Goal: Browse casually: Explore the website without a specific task or goal

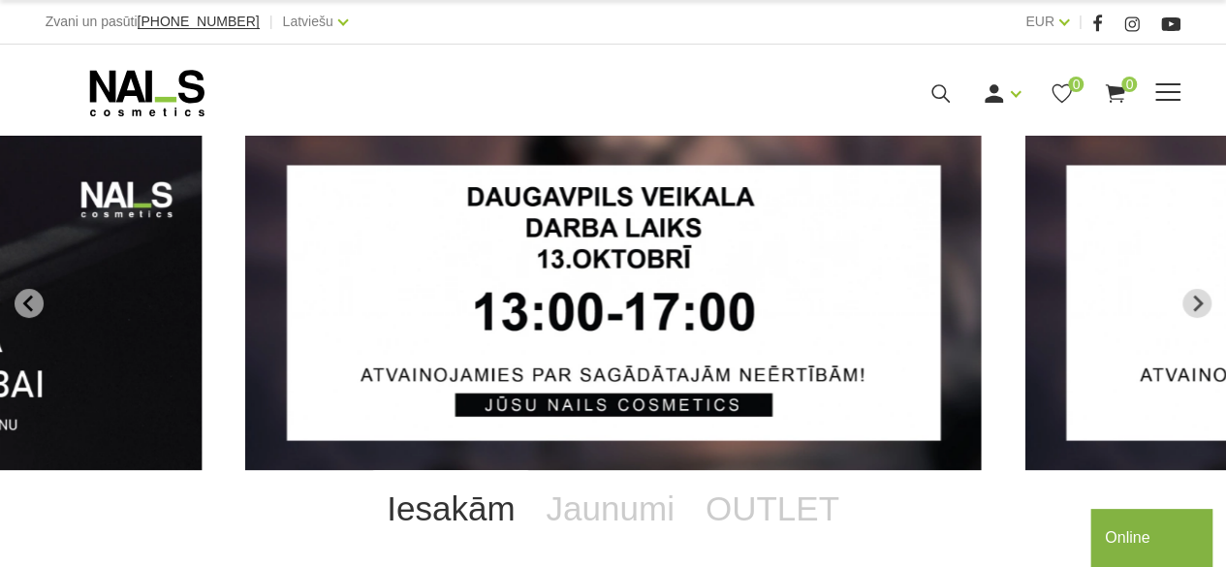
click at [1165, 91] on span at bounding box center [1167, 92] width 25 height 2
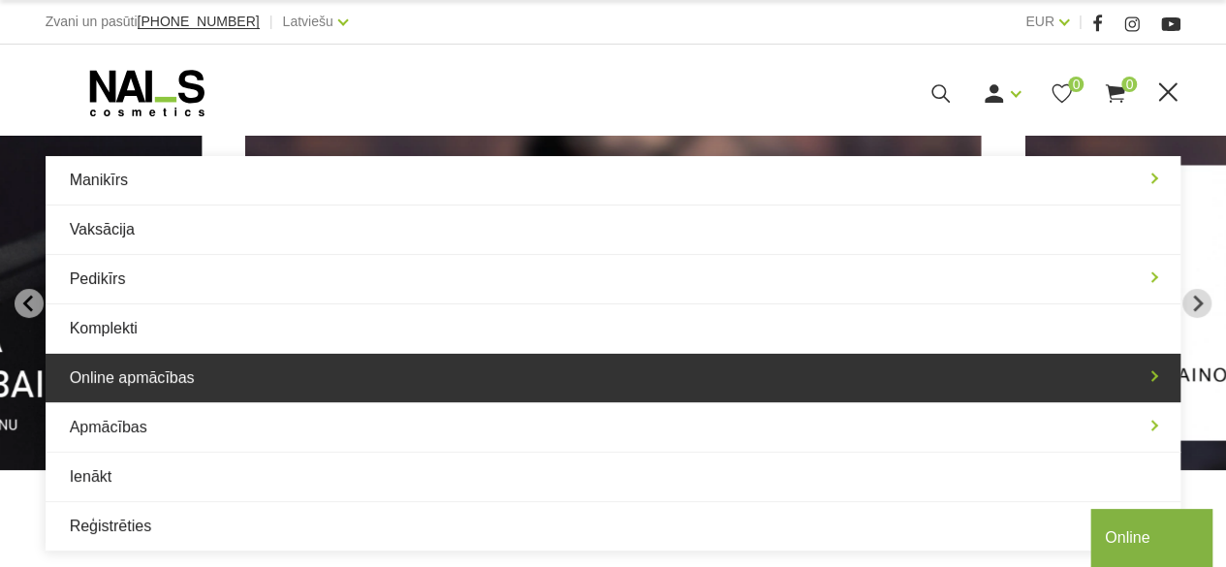
click at [177, 376] on link "Online apmācības" at bounding box center [613, 378] width 1135 height 48
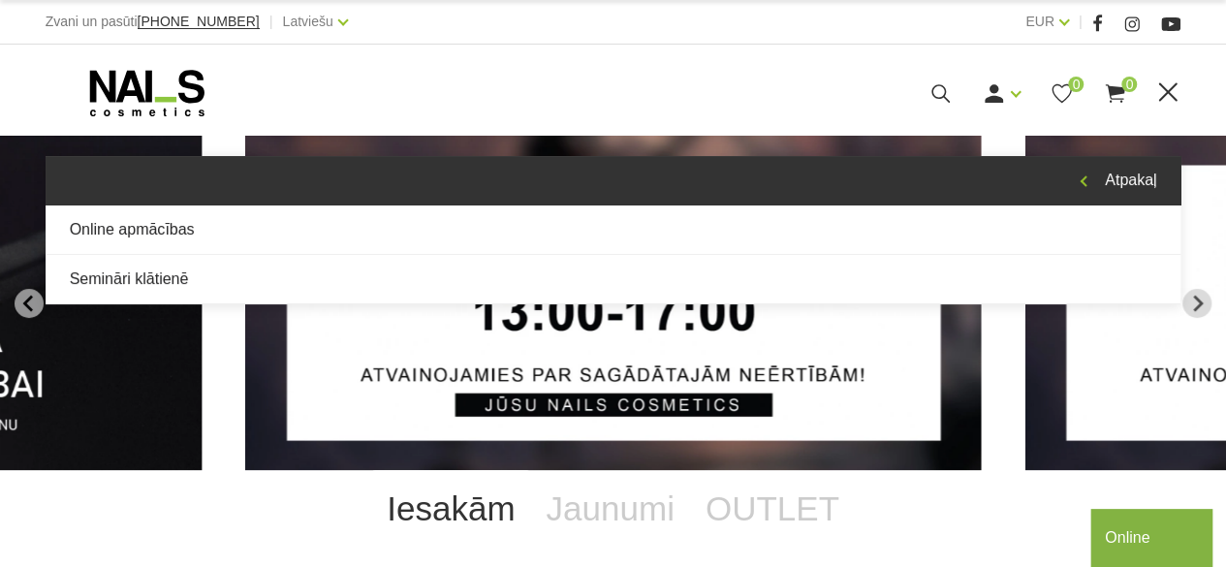
click at [1107, 177] on link "Atpakaļ" at bounding box center [613, 180] width 1135 height 48
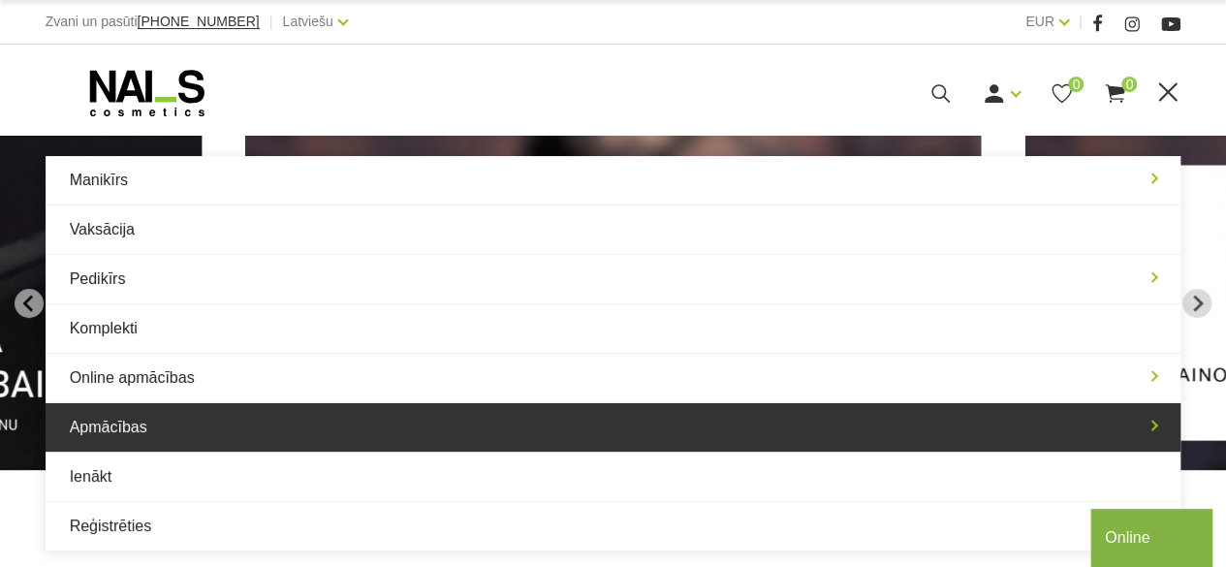
scroll to position [97, 0]
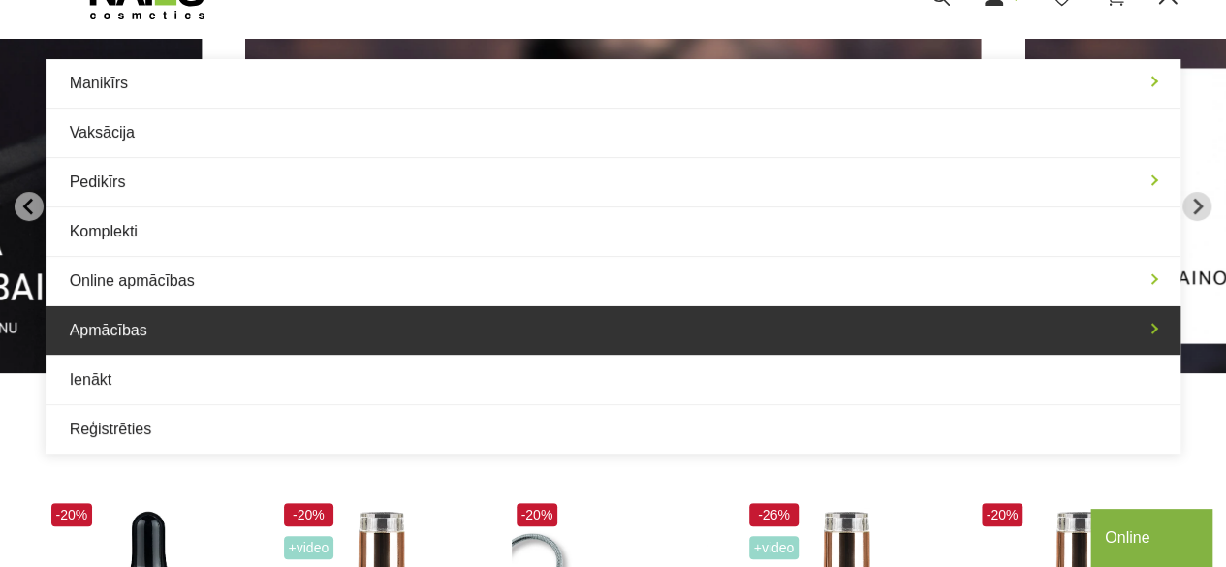
click at [167, 328] on link "Apmācības" at bounding box center [613, 330] width 1135 height 48
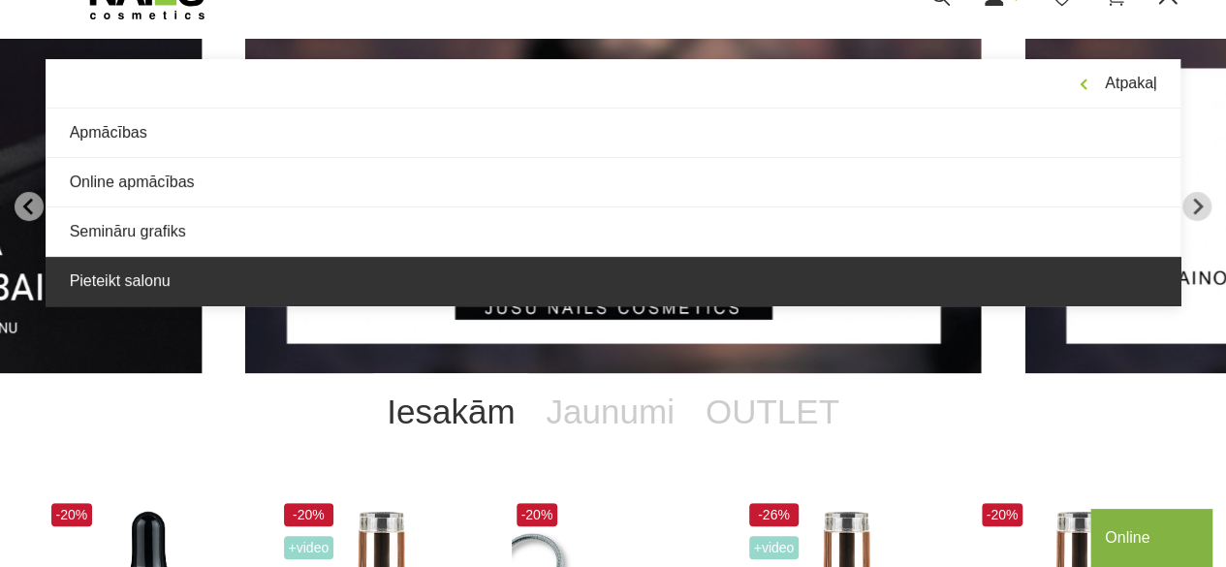
scroll to position [0, 0]
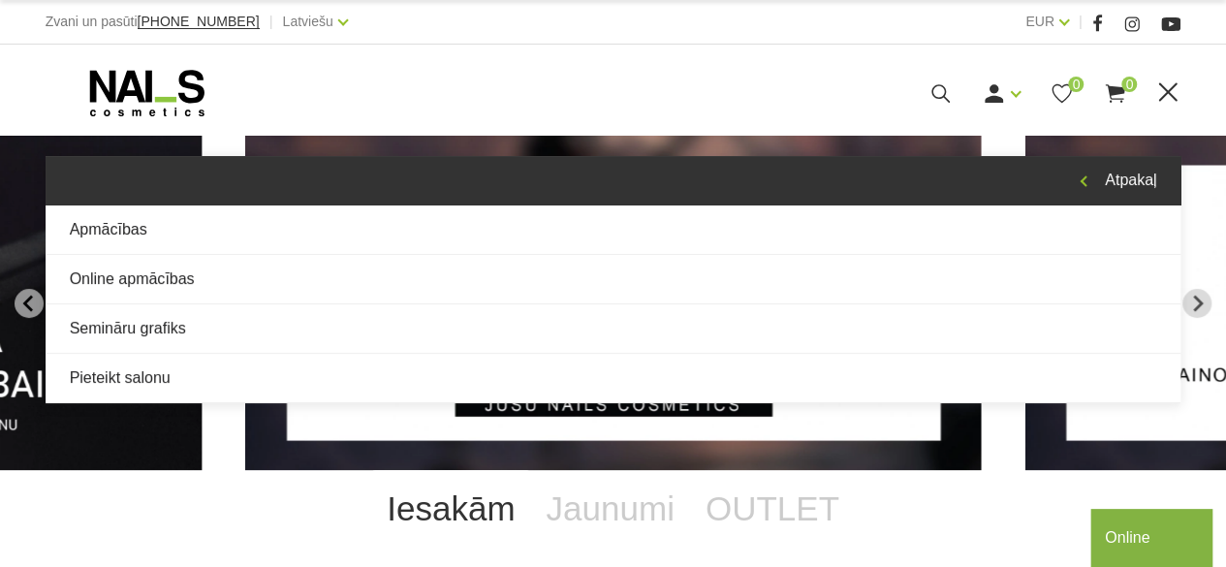
click at [1116, 171] on link "Atpakaļ" at bounding box center [613, 180] width 1135 height 48
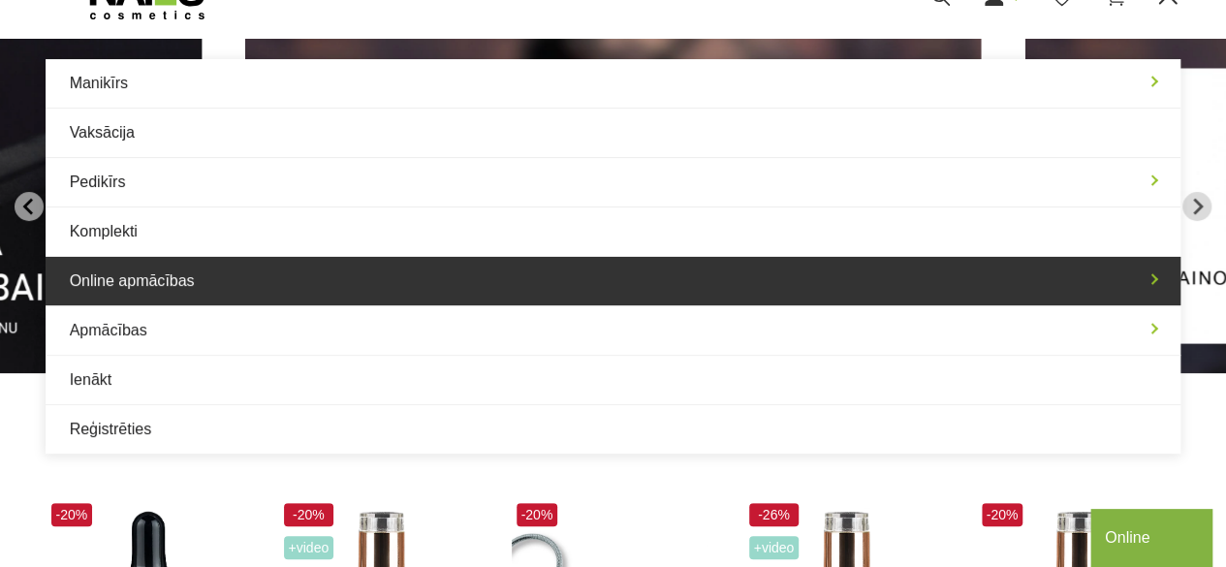
scroll to position [194, 0]
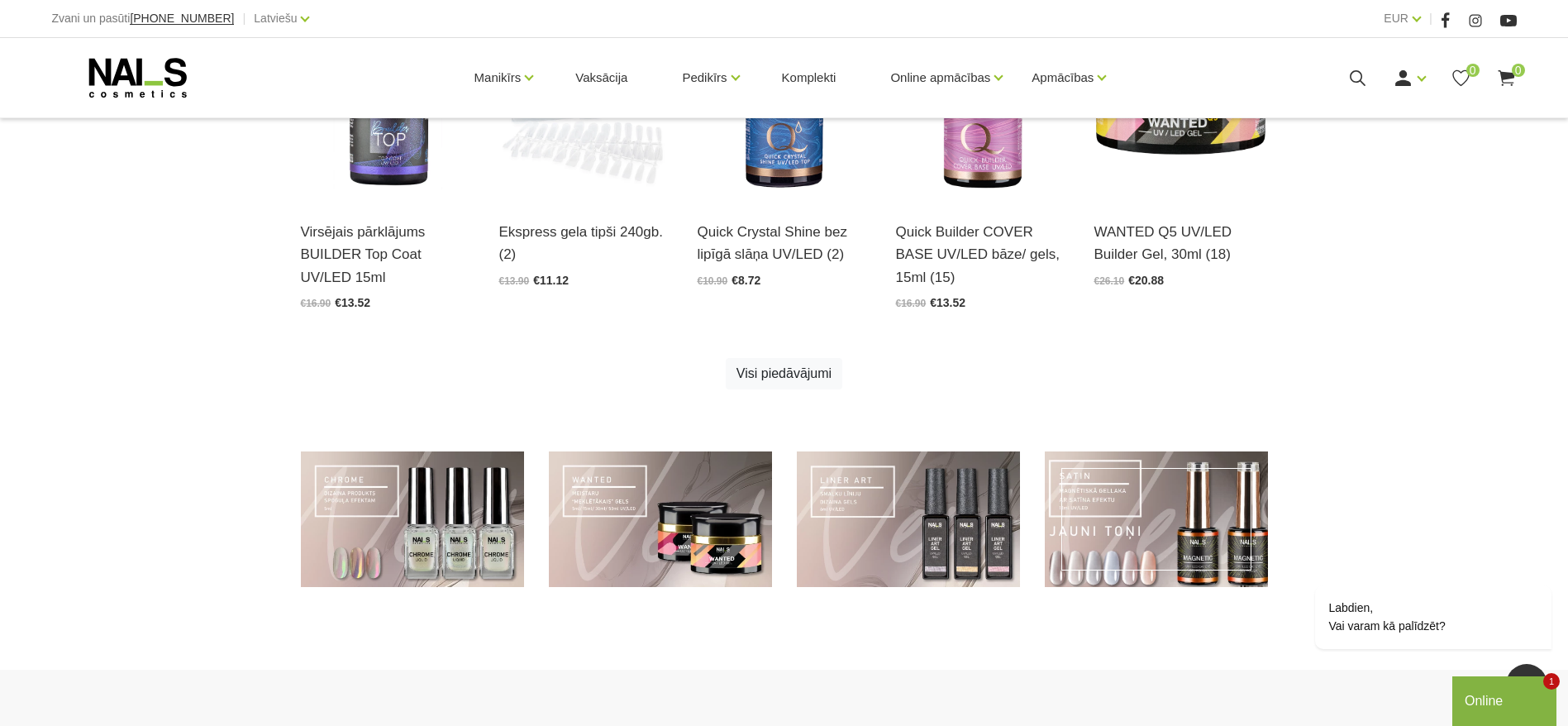
scroll to position [909, 0]
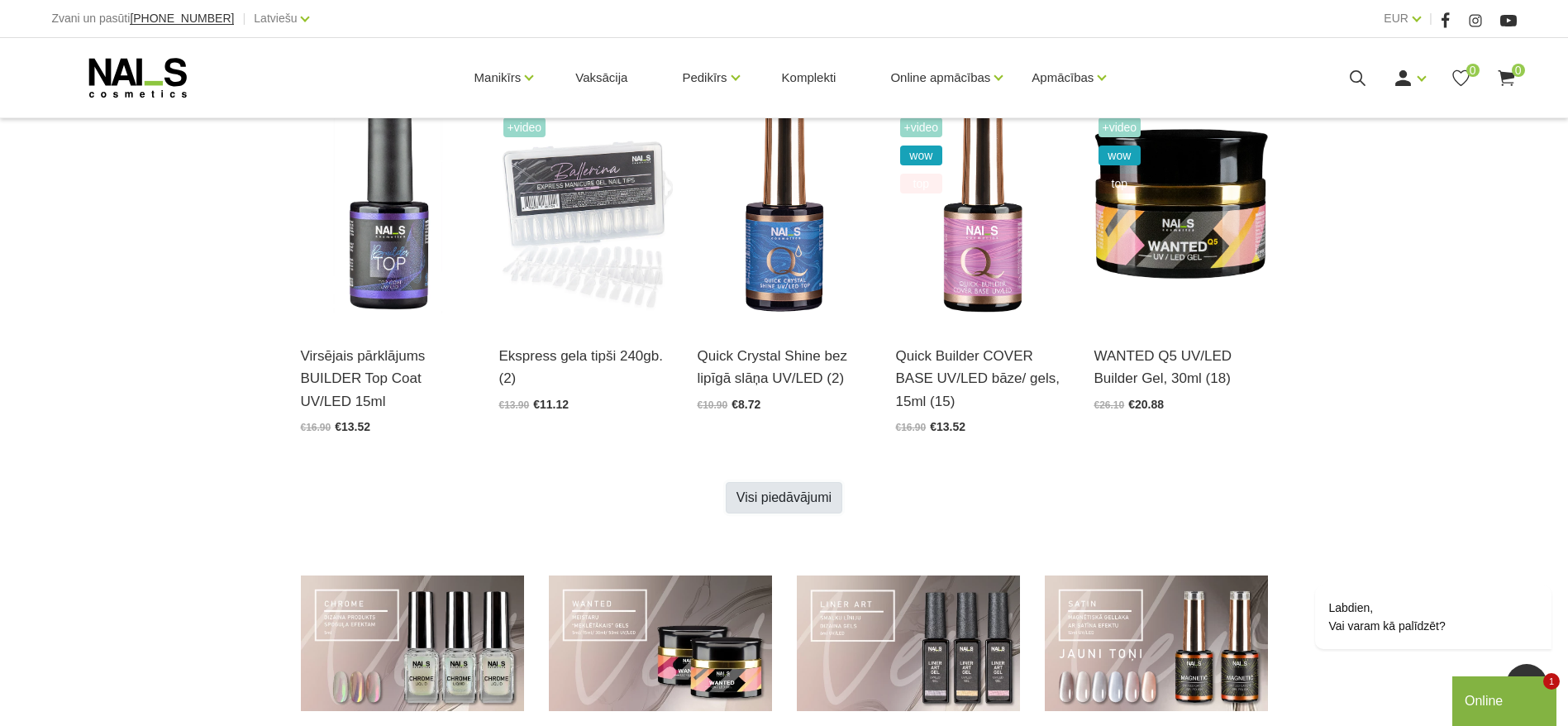
click at [799, 483] on link "Visi piedāvājumi" at bounding box center [784, 497] width 117 height 32
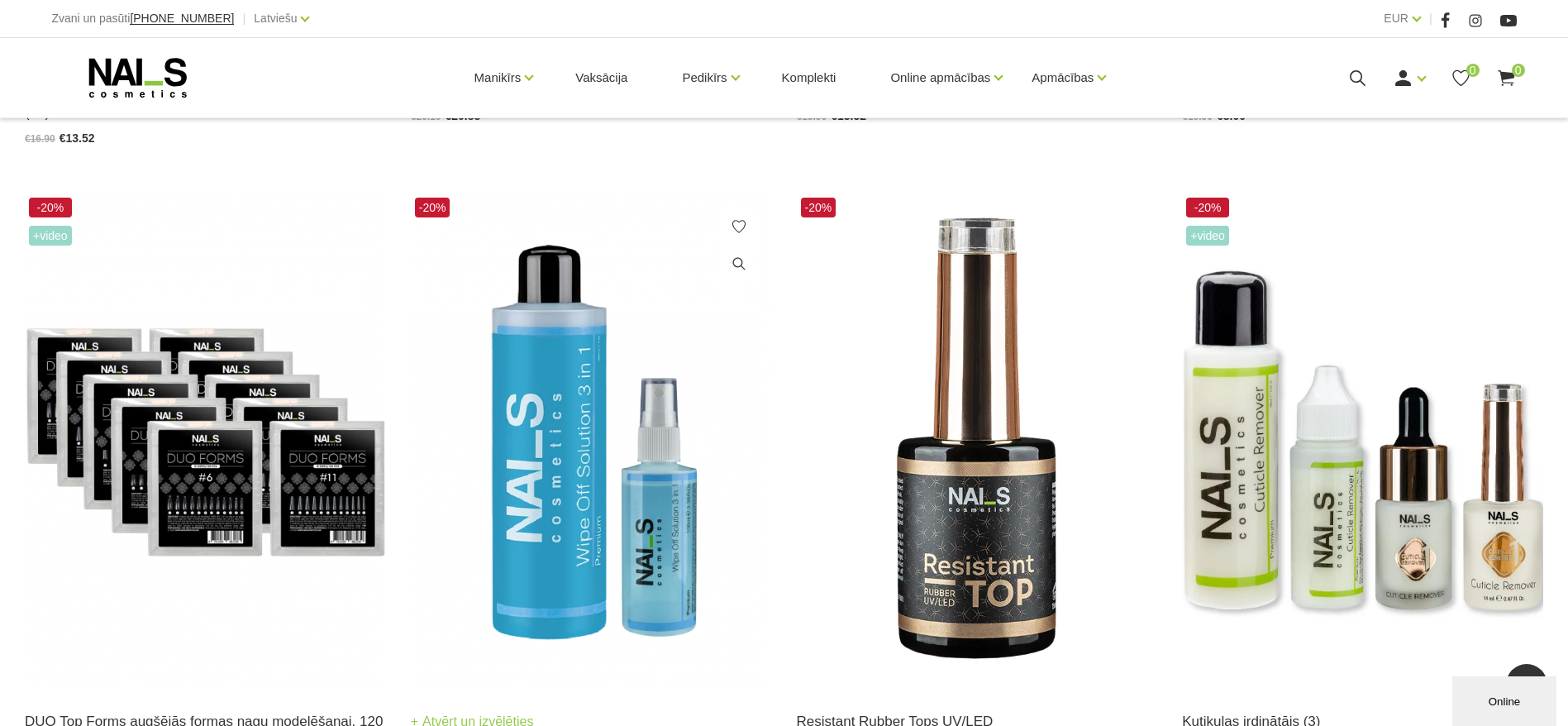
scroll to position [2232, 0]
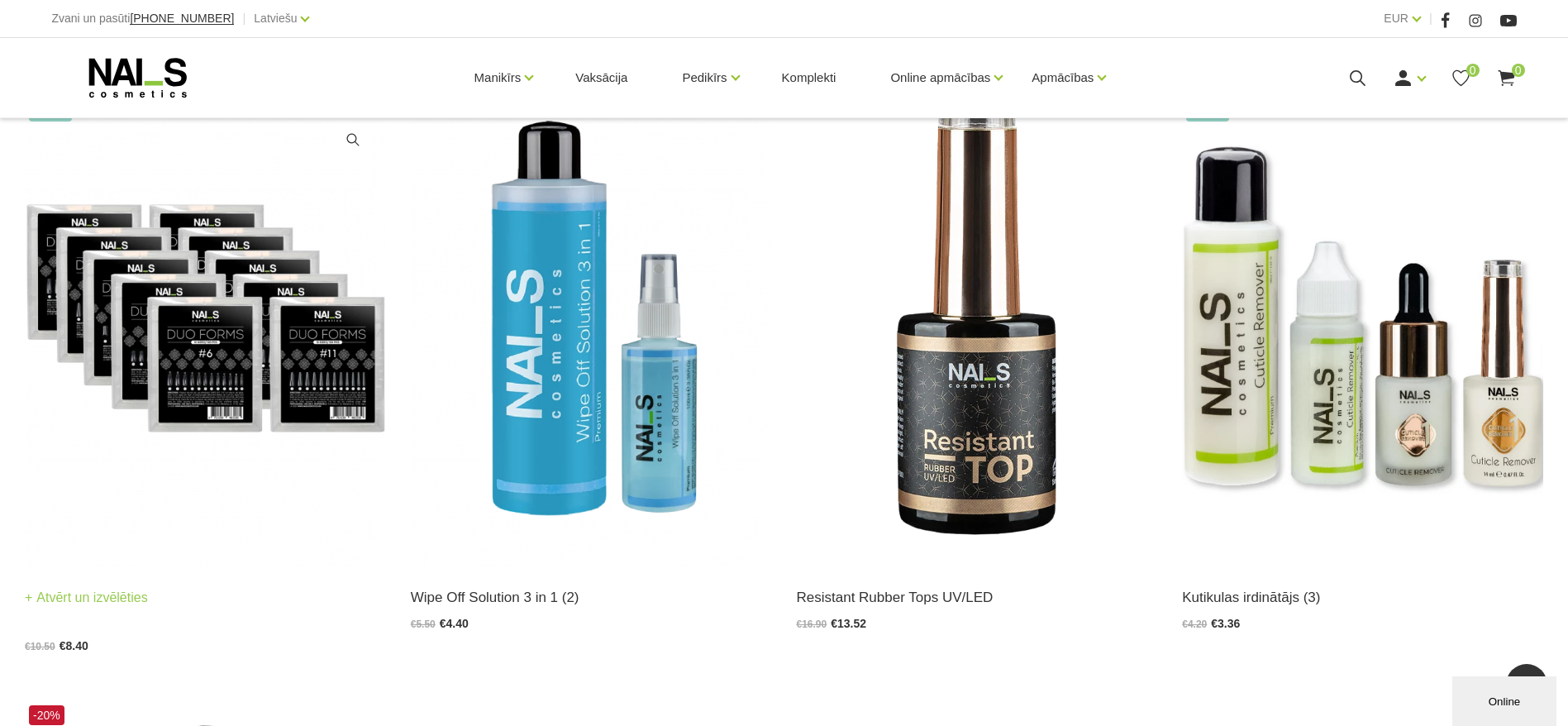
click at [207, 351] on img at bounding box center [205, 317] width 361 height 497
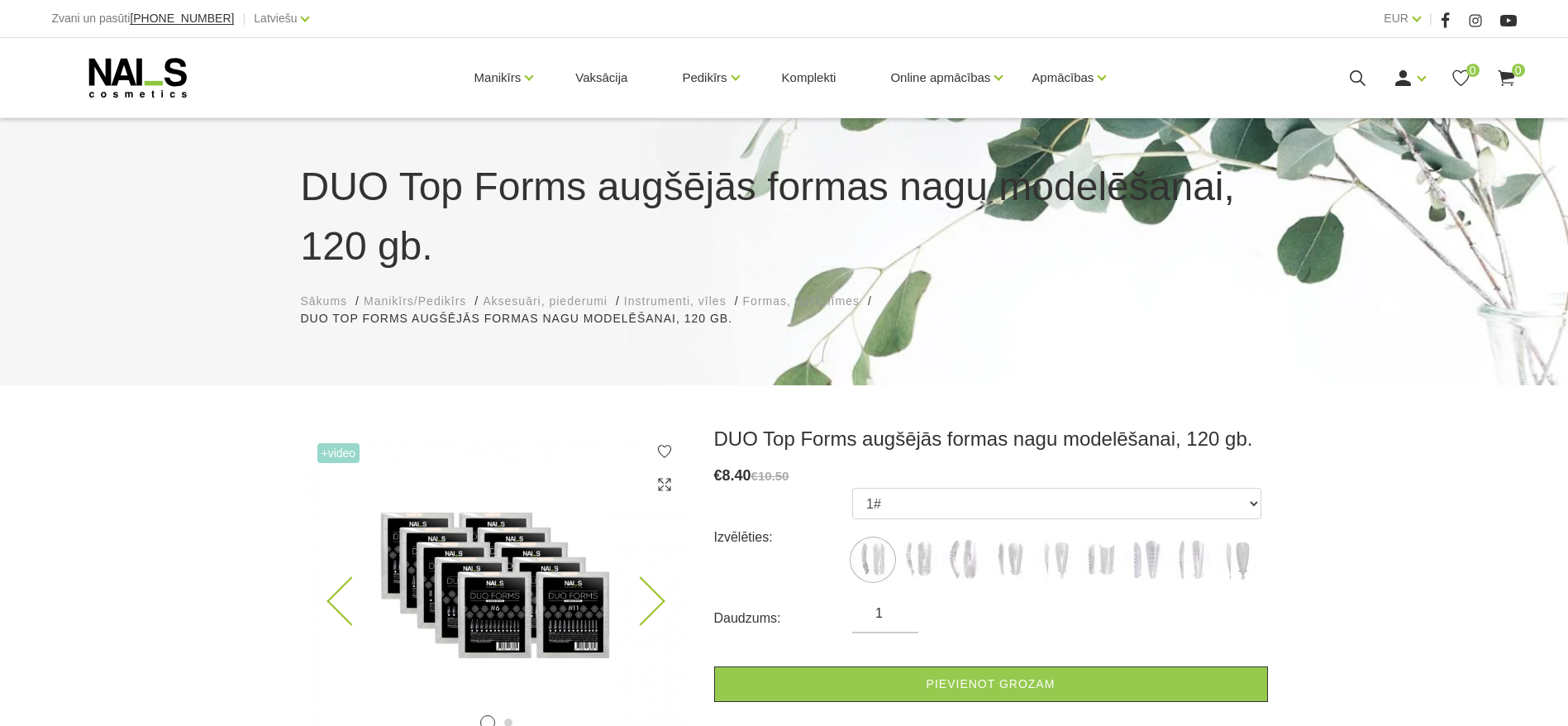
scroll to position [124, 0]
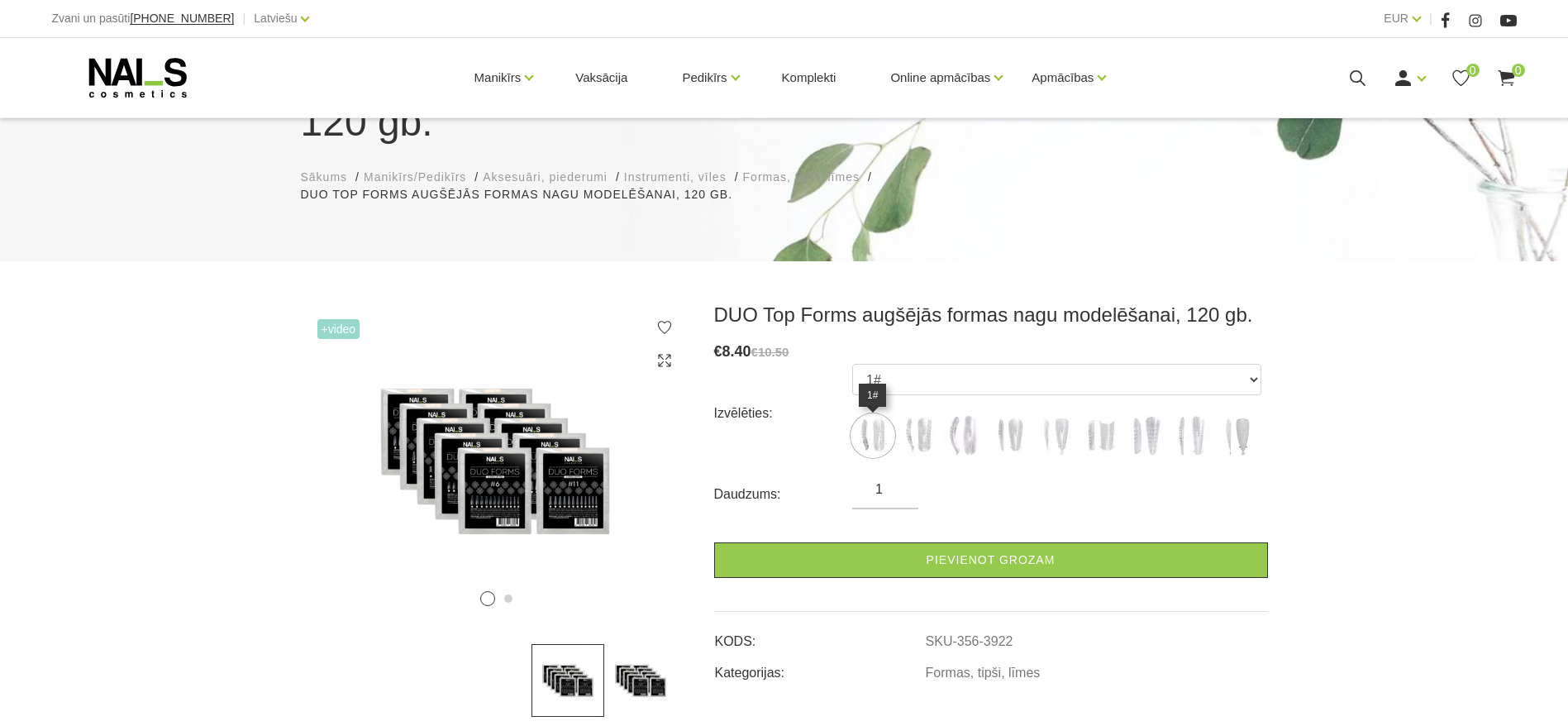
click at [874, 430] on img at bounding box center [873, 435] width 41 height 41
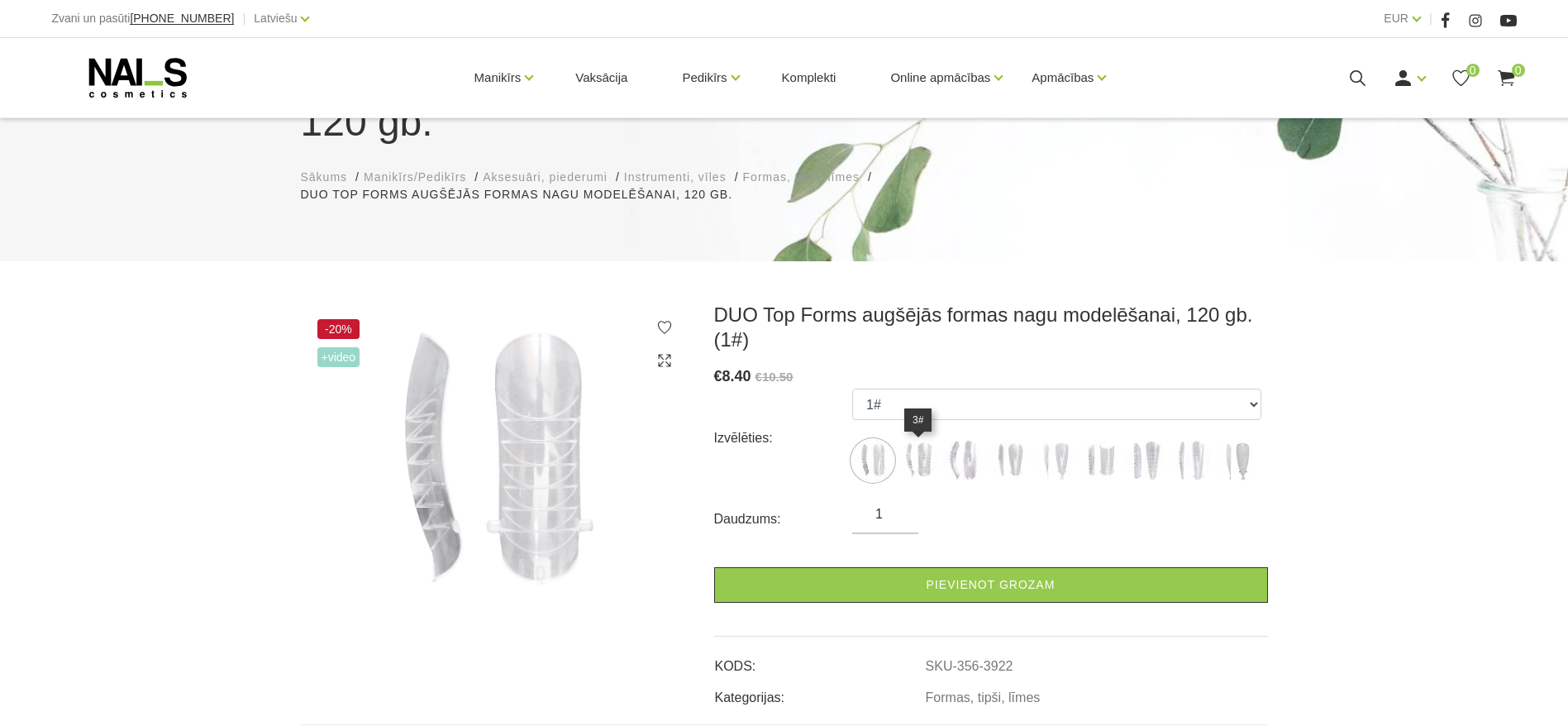
click at [930, 458] on img at bounding box center [918, 460] width 41 height 41
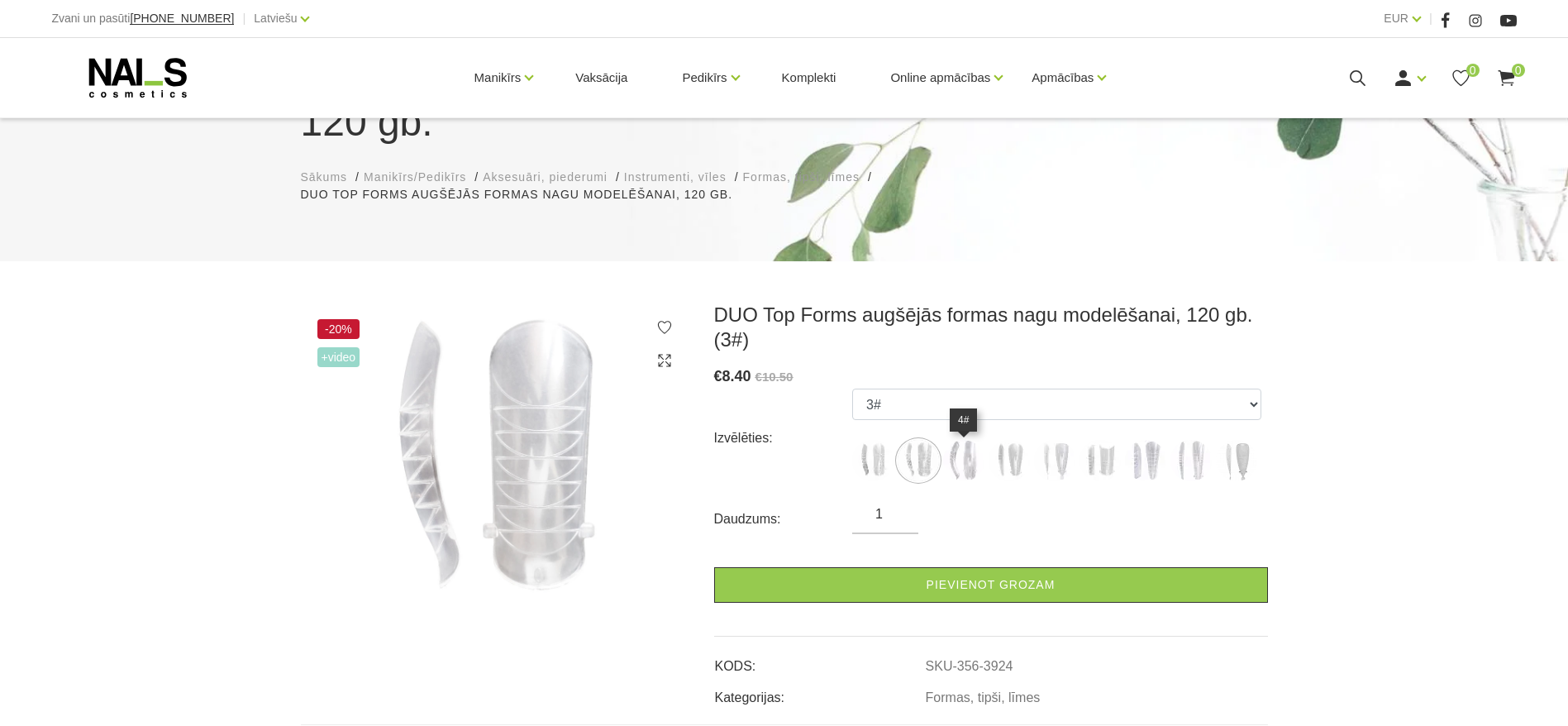
click at [974, 457] on img at bounding box center [963, 460] width 41 height 41
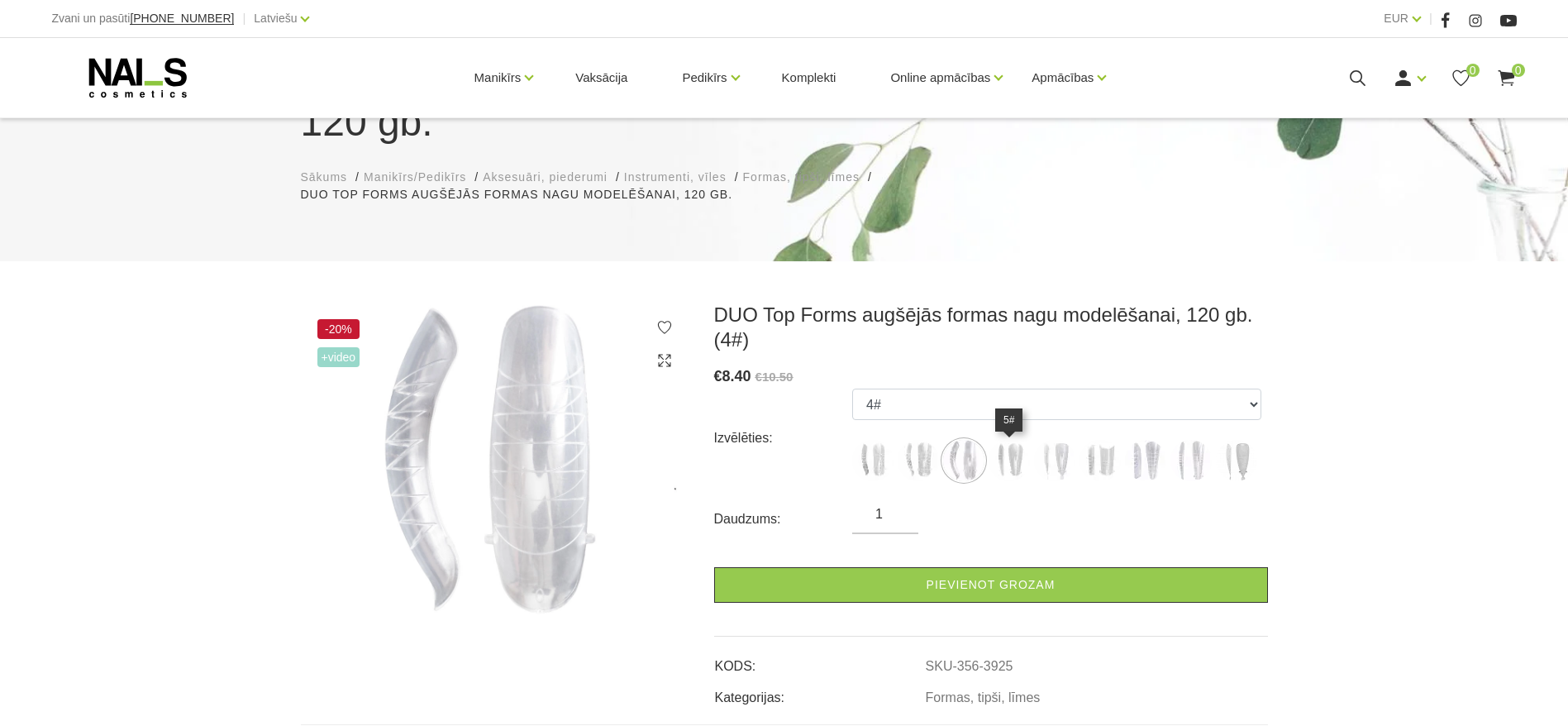
click at [1001, 456] on img at bounding box center [1009, 460] width 41 height 41
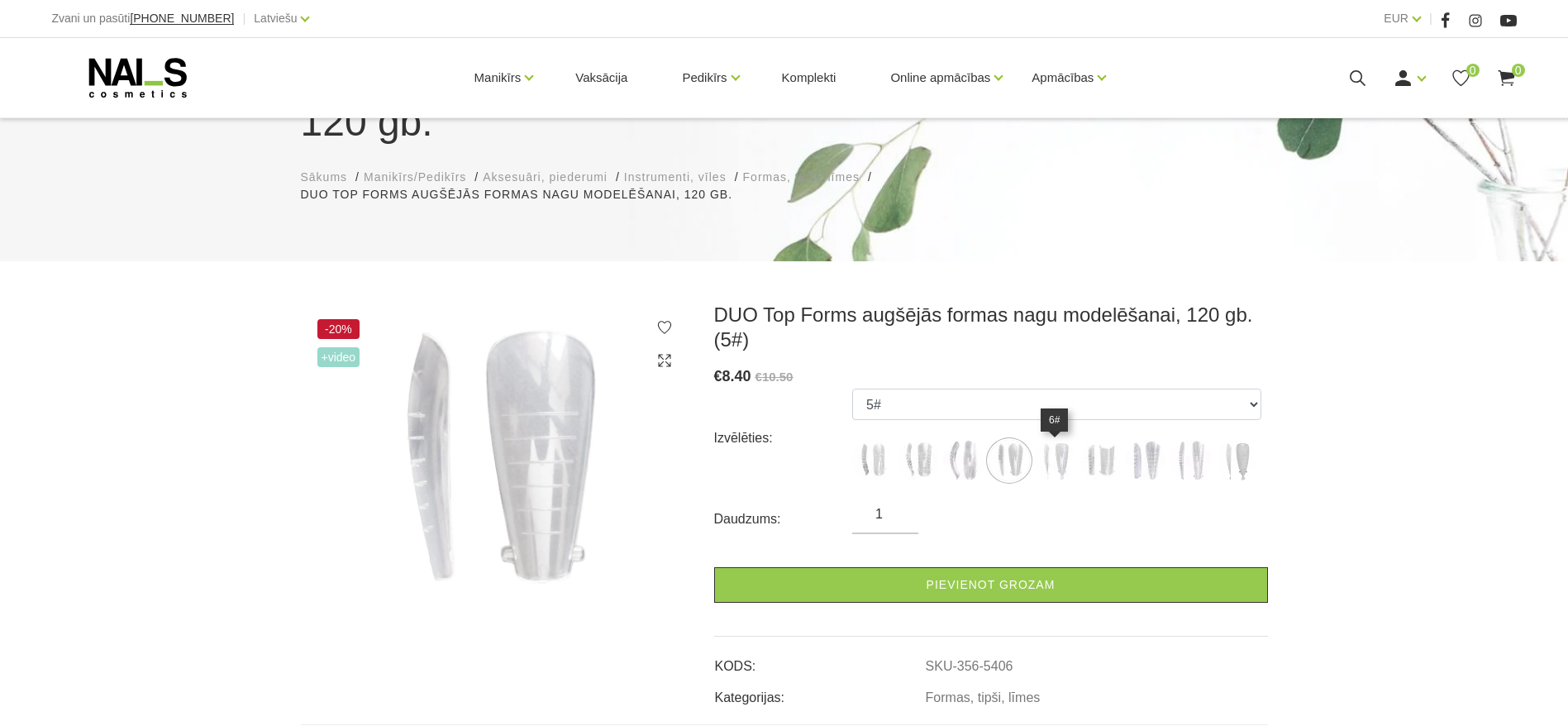
click at [1053, 451] on img at bounding box center [1054, 460] width 41 height 41
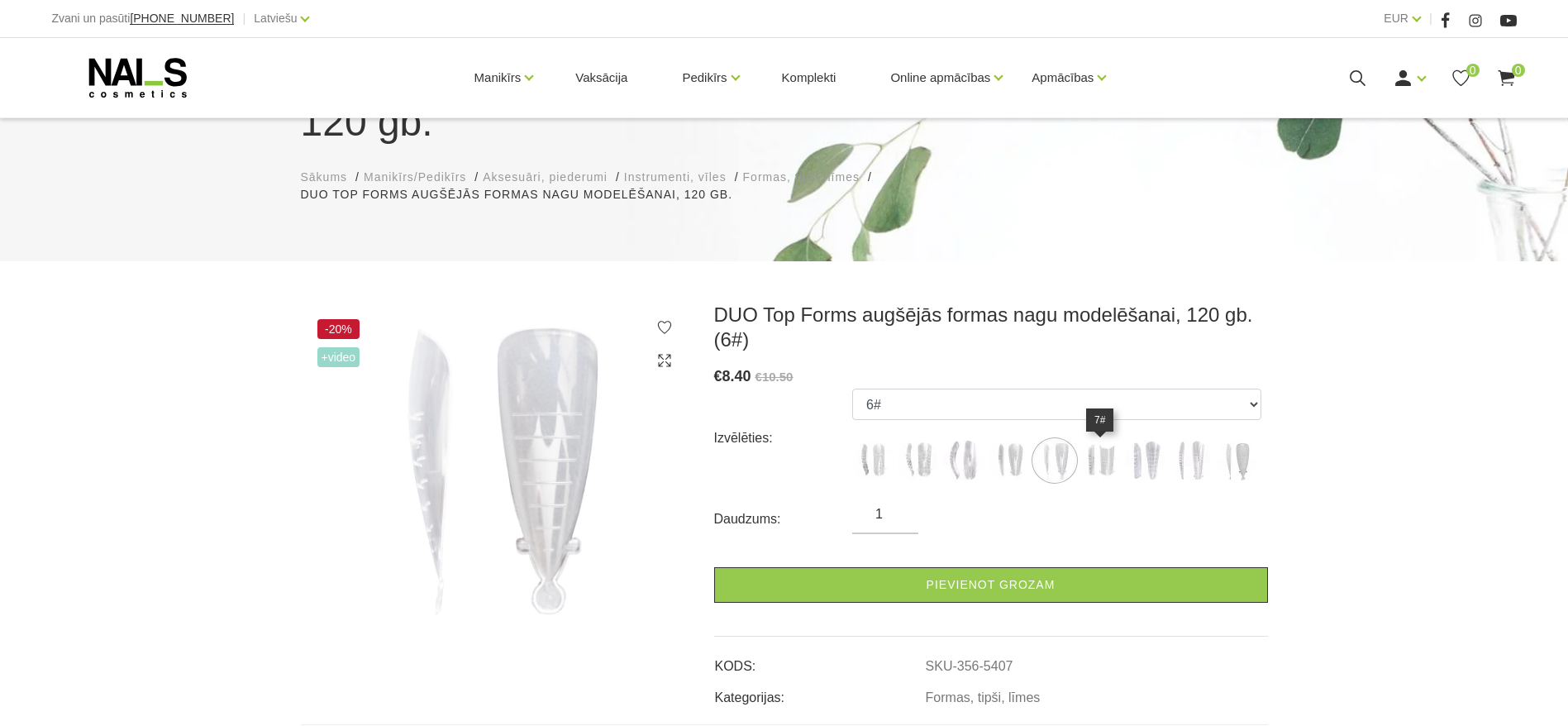
click at [1102, 455] on img at bounding box center [1100, 460] width 41 height 41
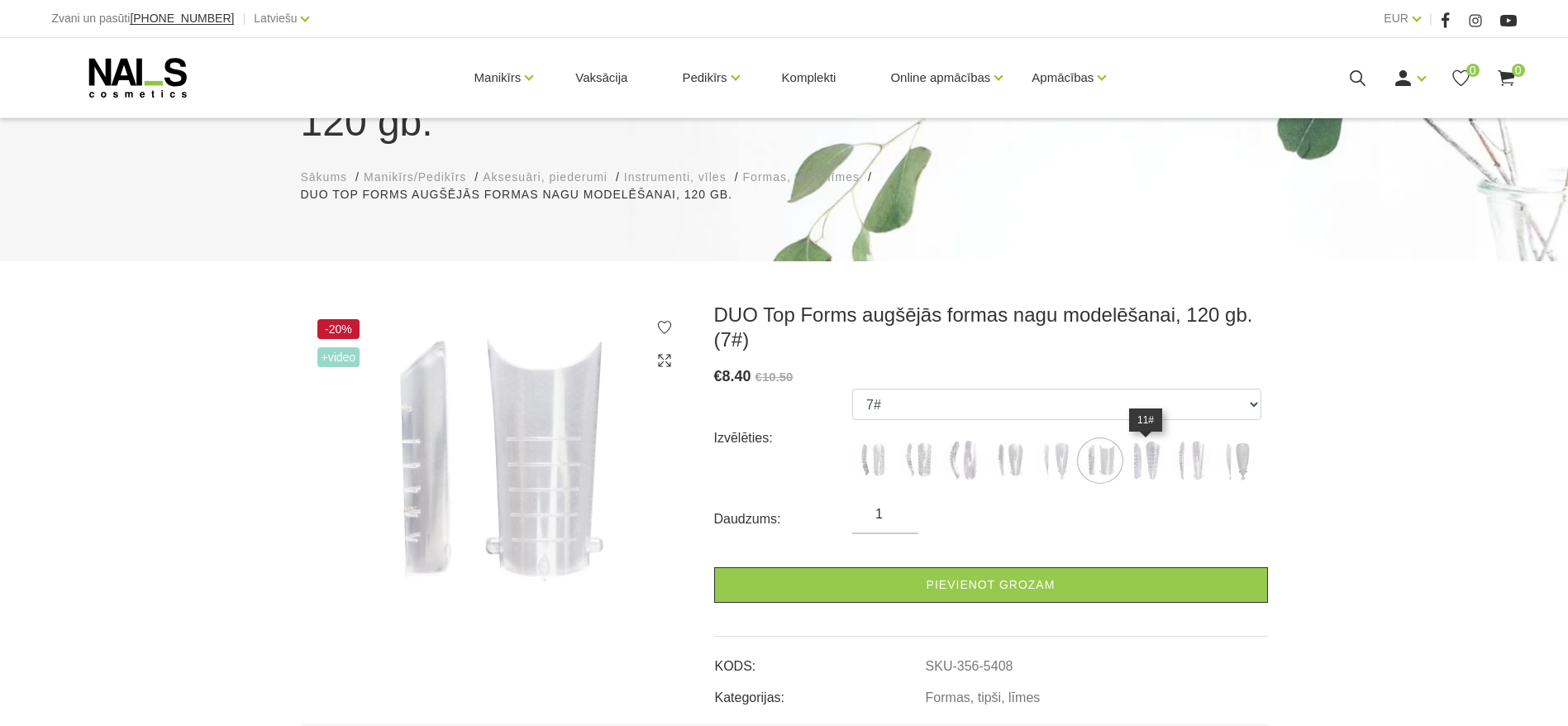
click at [1138, 452] on img at bounding box center [1146, 460] width 41 height 41
select select "5412"
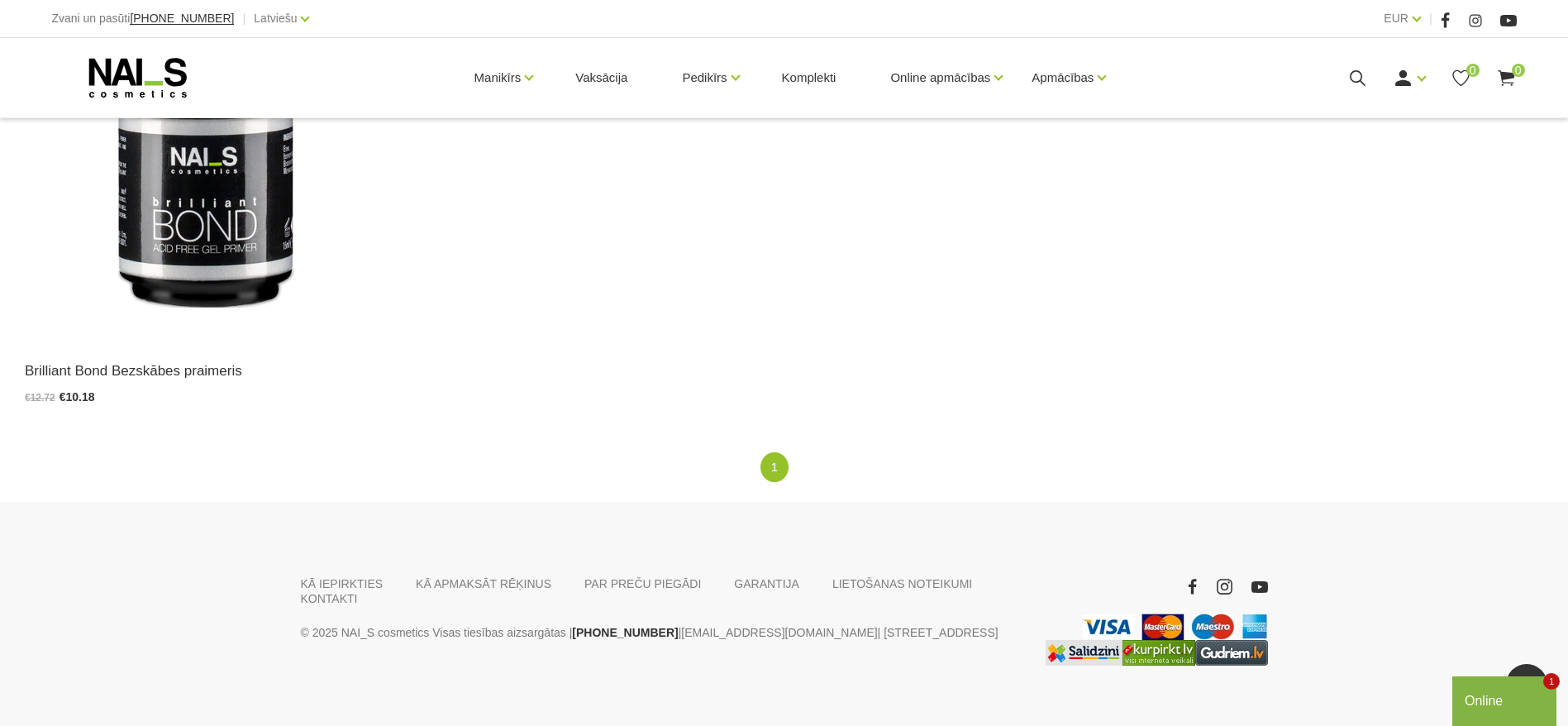
scroll to position [2470, 0]
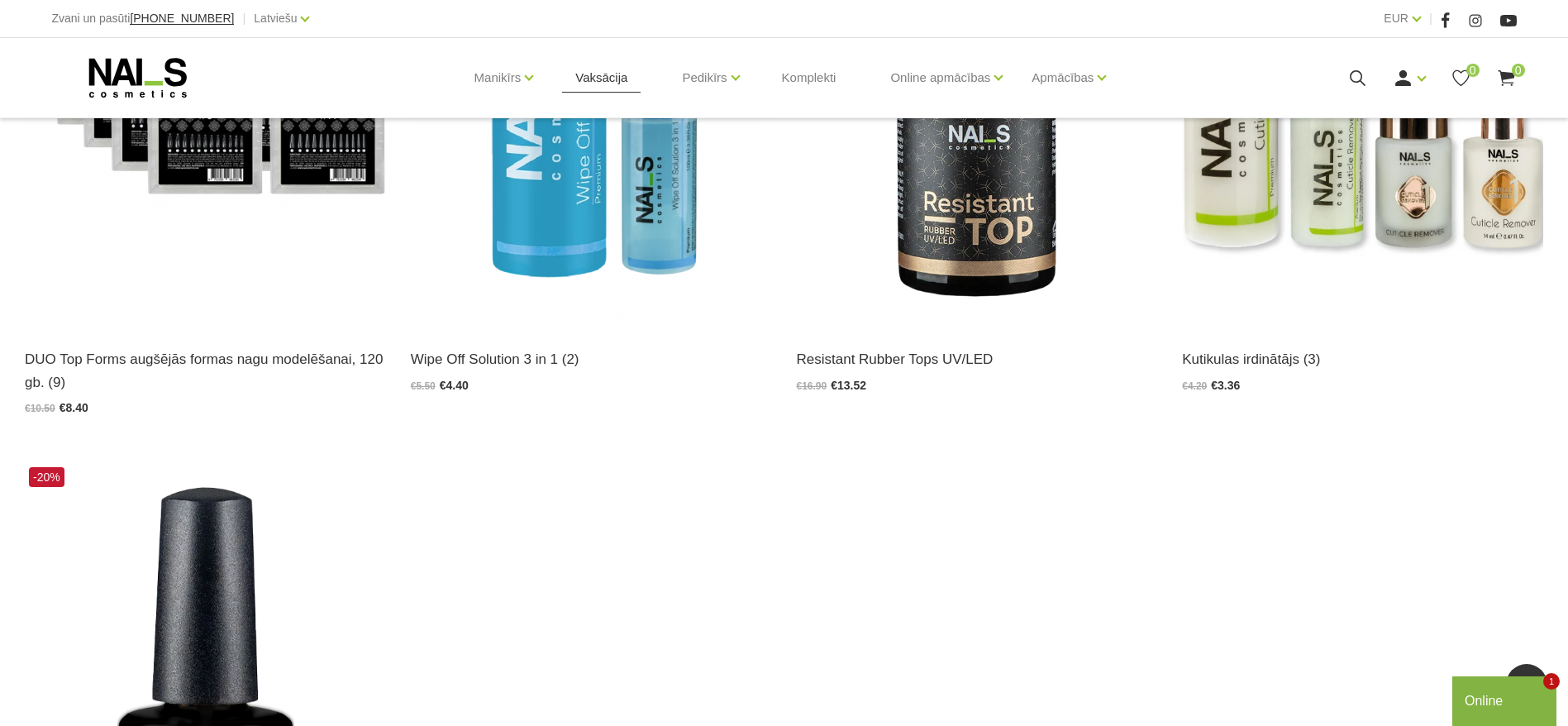
click at [608, 74] on link "Vaksācija" at bounding box center [601, 78] width 78 height 79
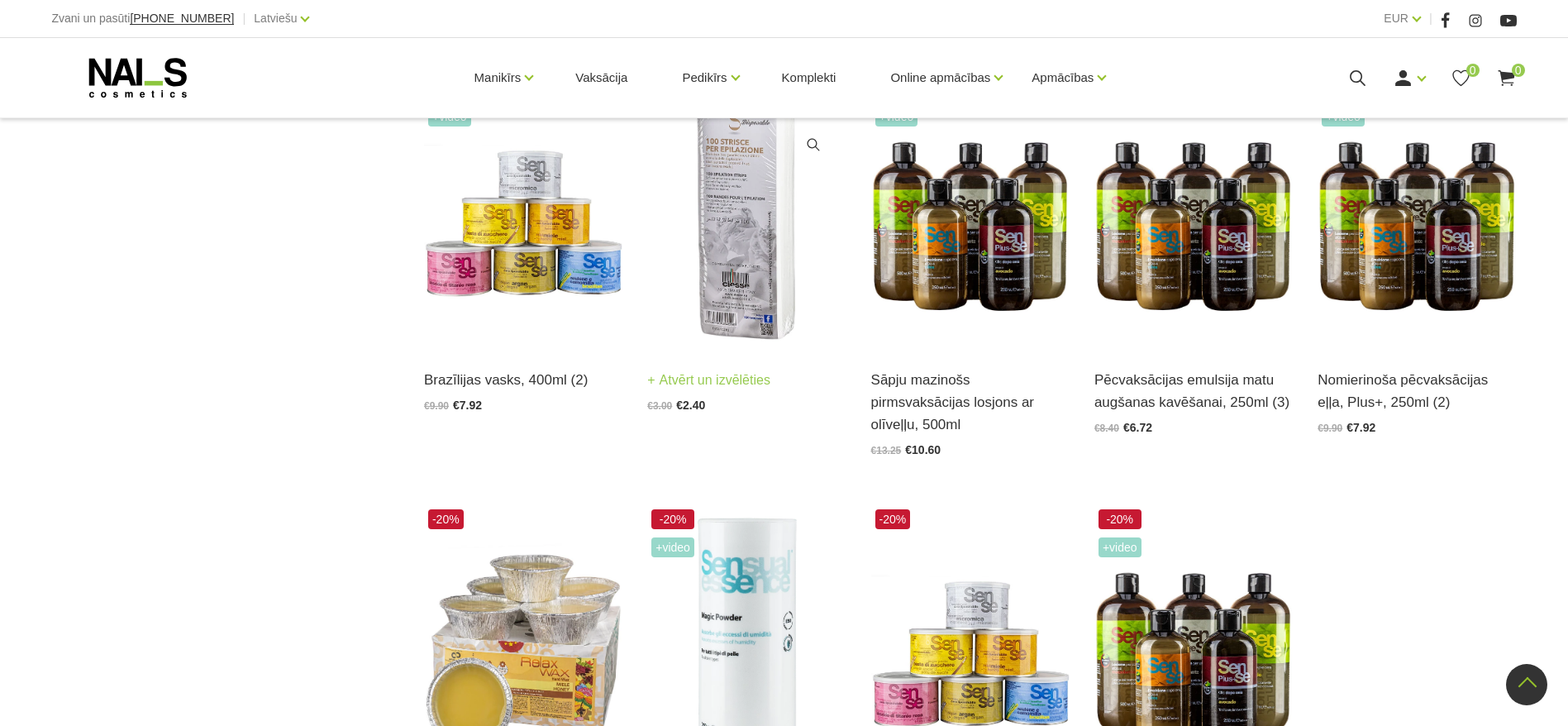
scroll to position [372, 0]
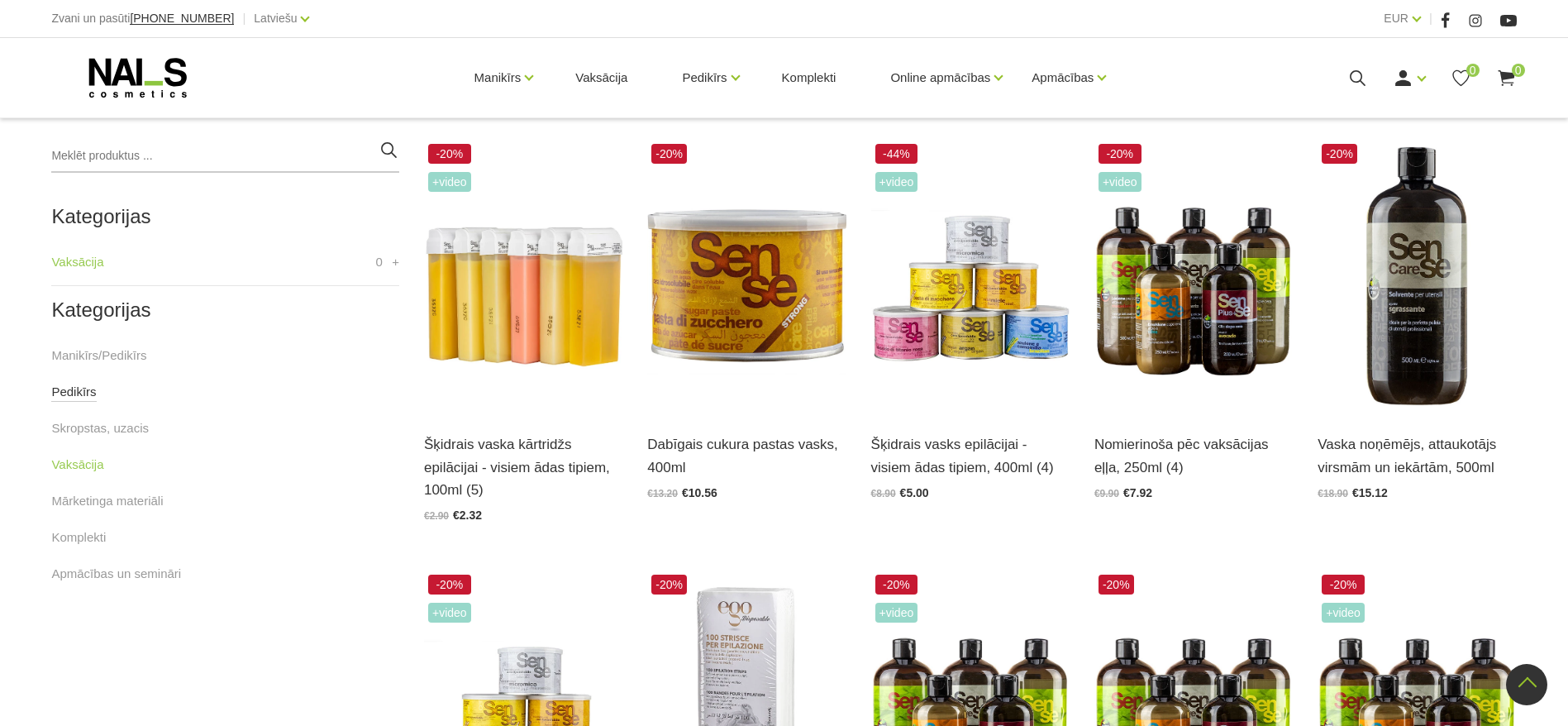
click at [76, 391] on link "Pedikīrs" at bounding box center [73, 392] width 44 height 20
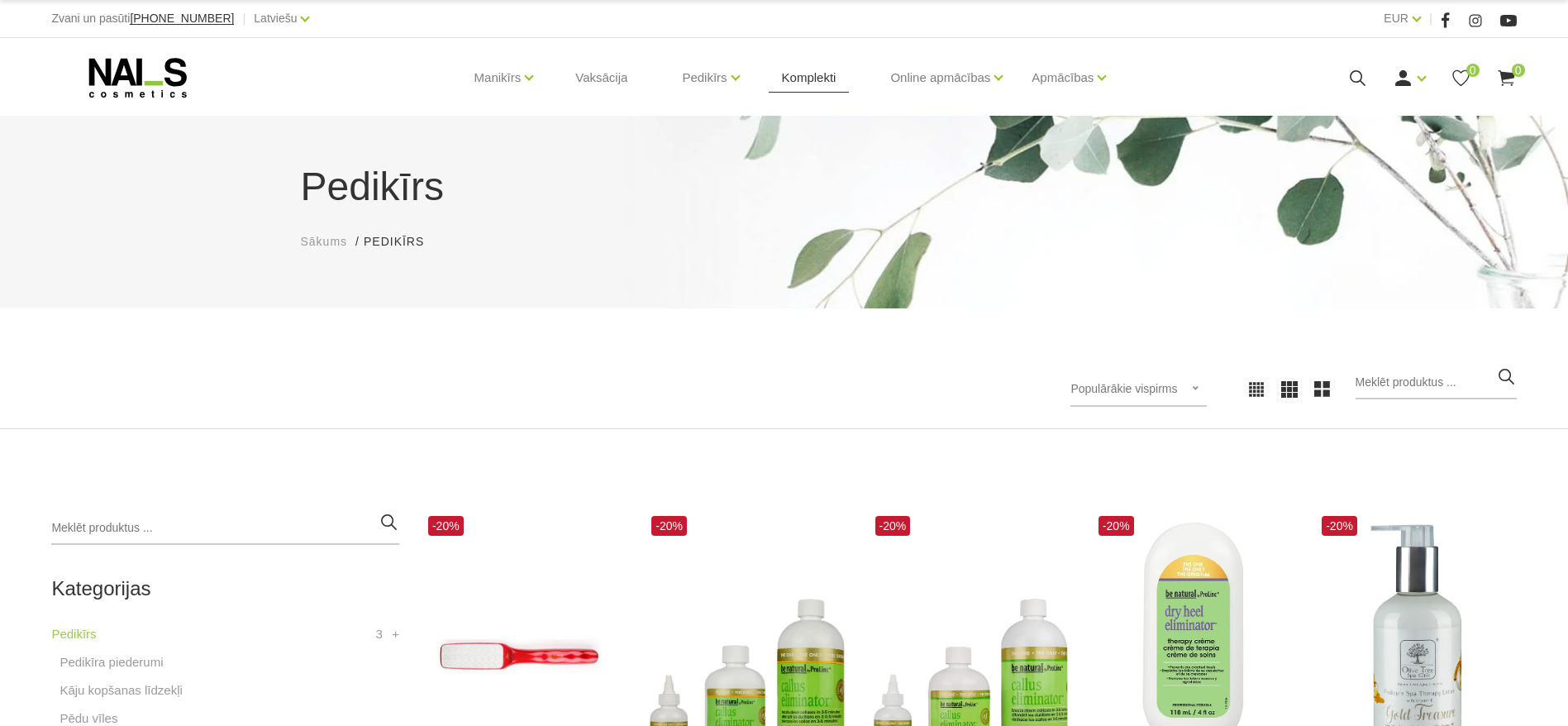
click at [810, 78] on link "Komplekti" at bounding box center [809, 78] width 81 height 79
